Goal: Communication & Community: Answer question/provide support

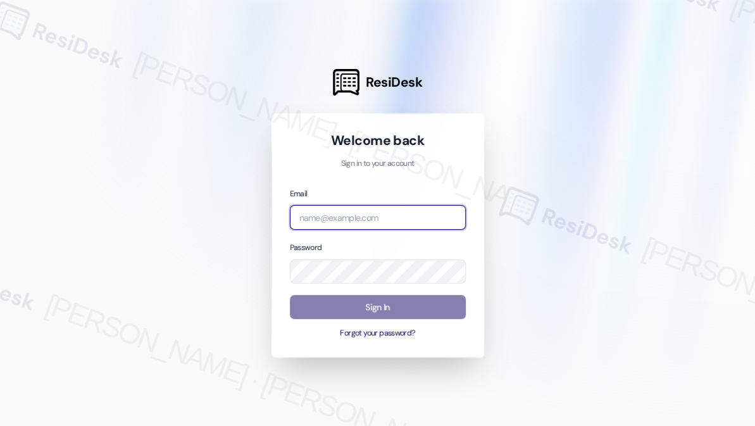
click at [337, 220] on input "email" at bounding box center [378, 217] width 176 height 25
type input "automated-surveys-kcb_mmi-[PERSON_NAME].[PERSON_NAME]@kcb_[DOMAIN_NAME]"
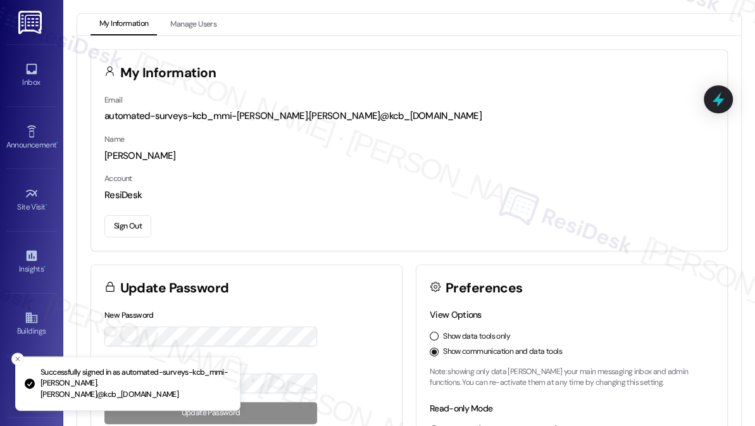
click at [79, 8] on div "My Information Manage Users My Information Email automated-surveys-kcb_mmi-[PER…" at bounding box center [408, 213] width 691 height 426
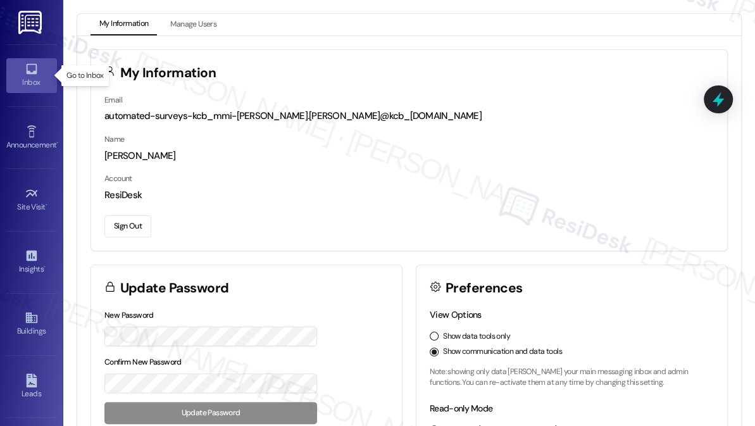
click at [26, 68] on icon at bounding box center [31, 69] width 11 height 11
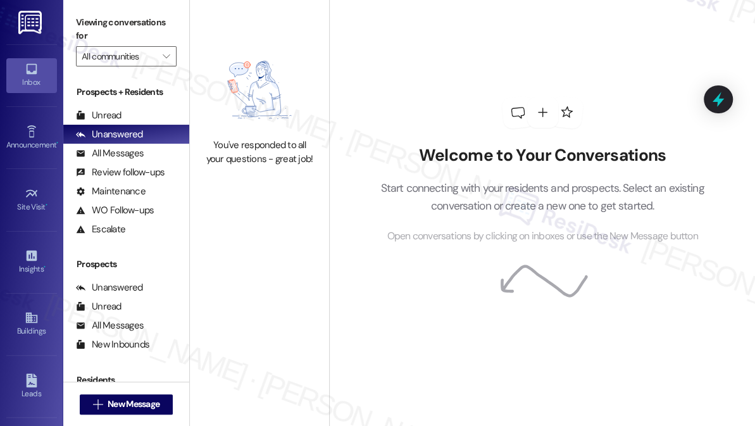
click at [83, 22] on label "Viewing conversations for" at bounding box center [126, 30] width 101 height 34
